Goal: Find specific fact: Find specific fact

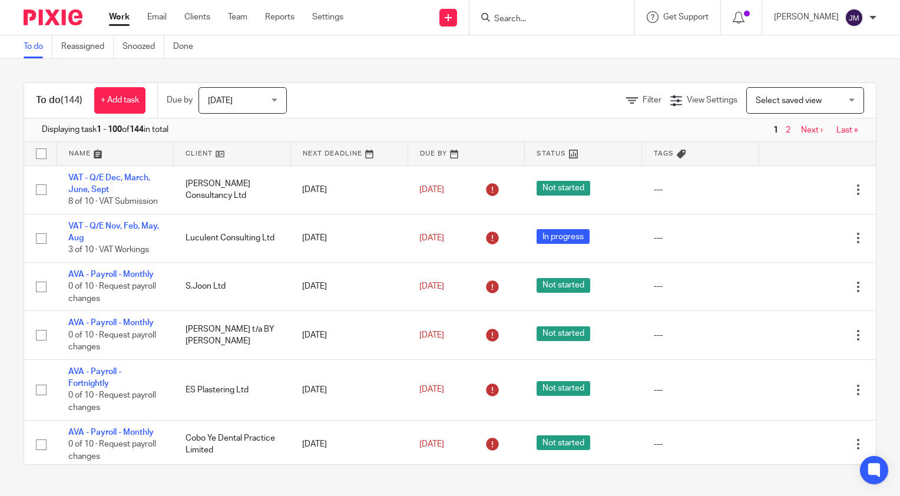
click at [564, 20] on input "Search" at bounding box center [546, 19] width 106 height 11
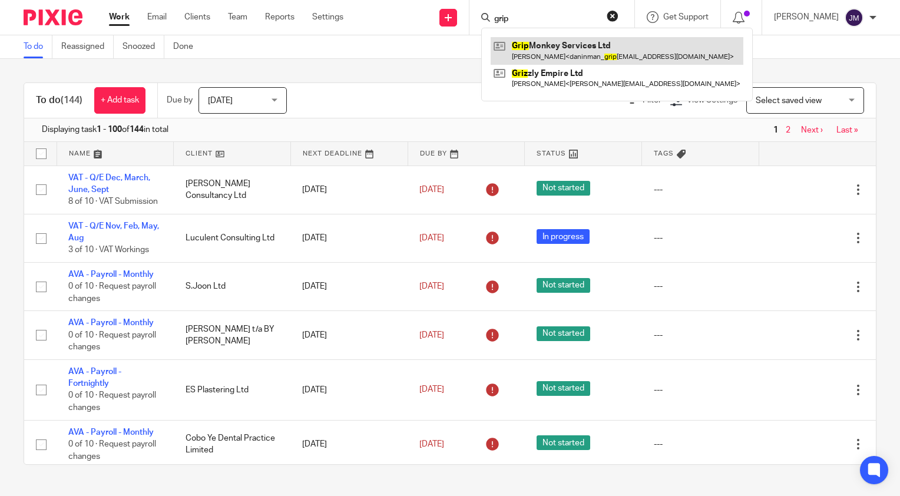
type input "grip"
click at [624, 46] on link at bounding box center [616, 50] width 253 height 27
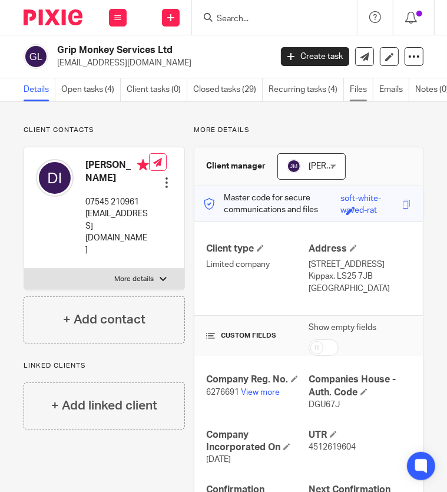
click at [363, 84] on link "Files" at bounding box center [362, 89] width 24 height 23
click at [358, 87] on link "Files" at bounding box center [362, 89] width 24 height 23
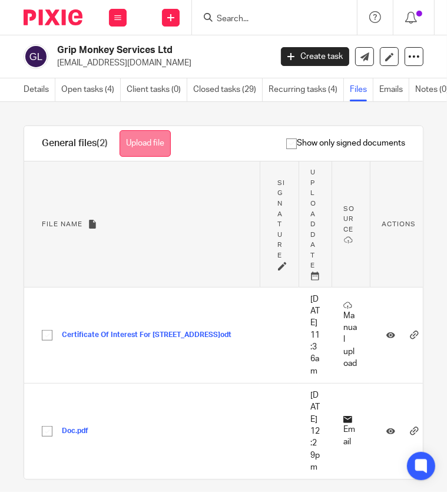
click at [165, 152] on button "Upload file" at bounding box center [145, 143] width 51 height 26
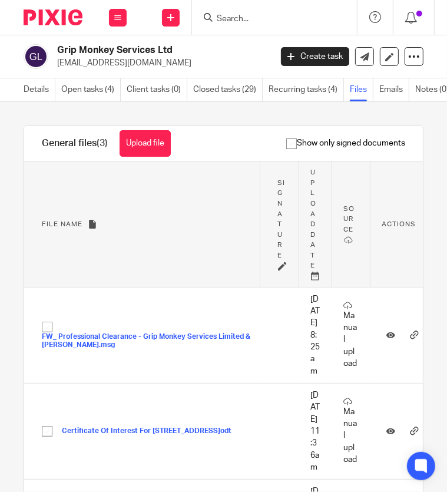
click at [276, 20] on input "Search" at bounding box center [268, 19] width 106 height 11
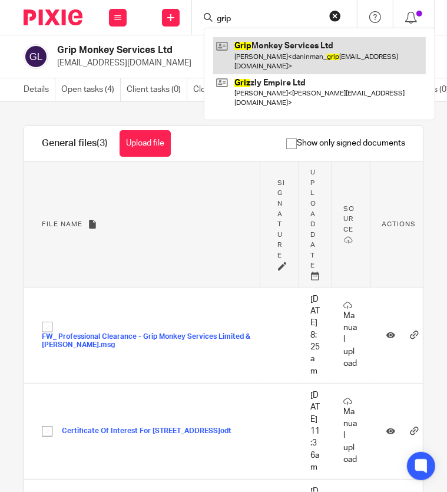
type input "grip"
click at [276, 48] on link at bounding box center [319, 55] width 213 height 37
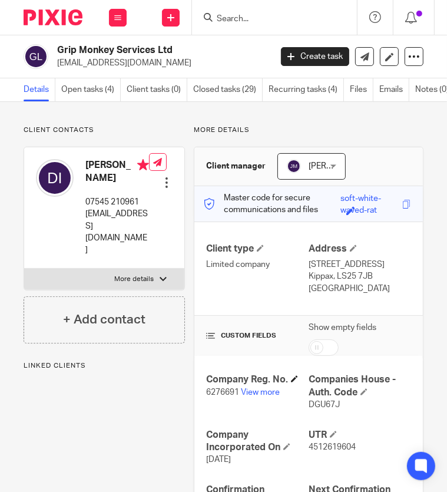
click at [251, 381] on h4 "Company Reg. No." at bounding box center [257, 379] width 102 height 12
click at [246, 395] on link "View more" at bounding box center [260, 392] width 39 height 8
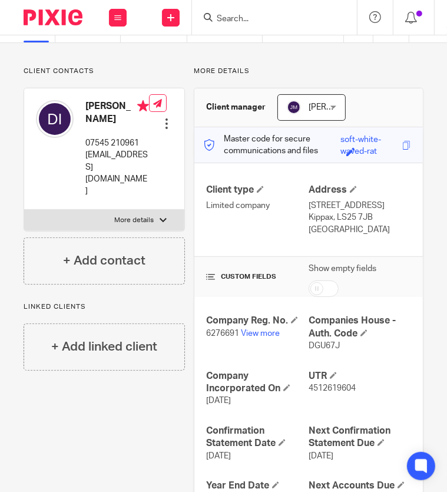
scroll to position [118, 0]
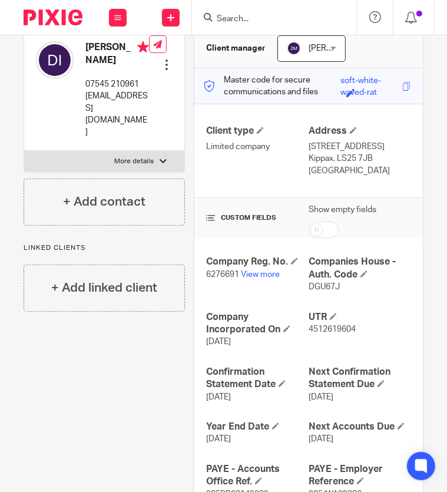
click at [316, 284] on span "DGU67J" at bounding box center [323, 287] width 31 height 8
copy span "DGU67J"
drag, startPoint x: 346, startPoint y: 336, endPoint x: 330, endPoint y: 325, distance: 19.9
click at [346, 336] on div "UTR 4512619604" at bounding box center [359, 329] width 102 height 37
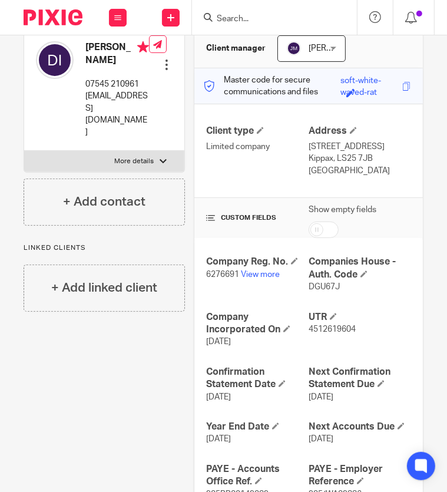
click at [329, 325] on span "4512619604" at bounding box center [331, 329] width 47 height 8
copy span "4512619604"
click at [306, 361] on div "Company Reg. No. 6276691 View more Companies House - [GEOGRAPHIC_DATA]. Code DG…" at bounding box center [308, 405] width 228 height 334
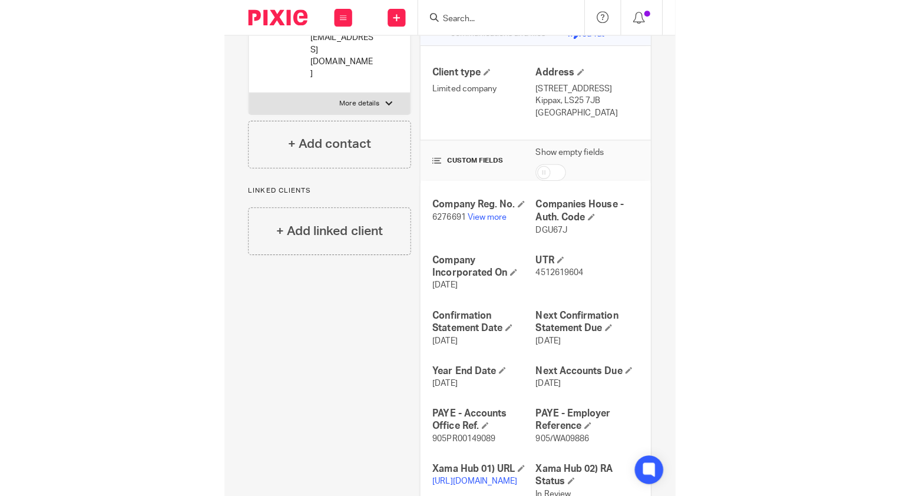
scroll to position [235, 0]
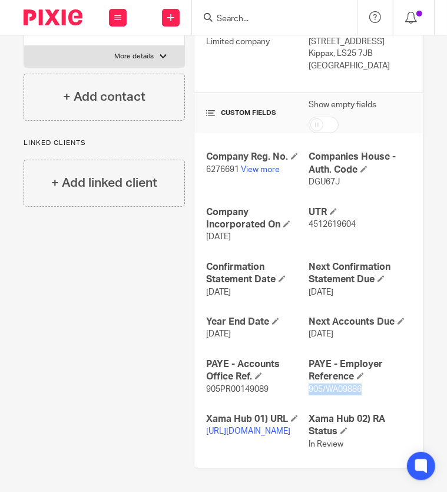
drag, startPoint x: 365, startPoint y: 376, endPoint x: 304, endPoint y: 377, distance: 61.2
click at [308, 383] on p "905/WA09886" at bounding box center [359, 389] width 102 height 12
copy span "905/WA09886"
click at [254, 385] on span "905PR00149089" at bounding box center [237, 389] width 62 height 8
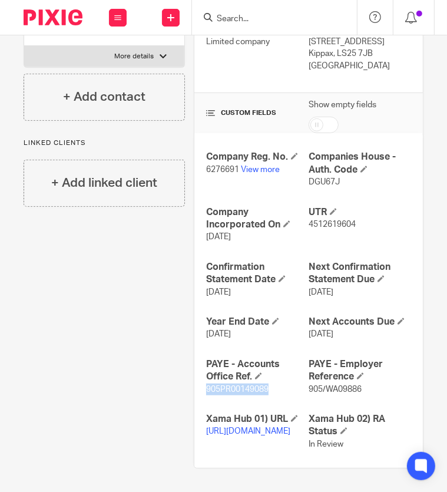
copy span "905PR00149089"
click at [249, 165] on link "View more" at bounding box center [260, 169] width 39 height 8
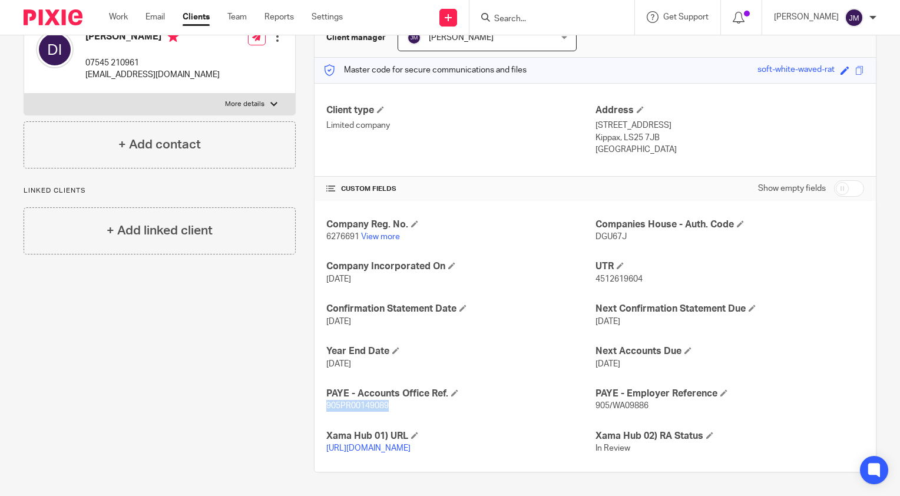
scroll to position [140, 0]
